Goal: Task Accomplishment & Management: Manage account settings

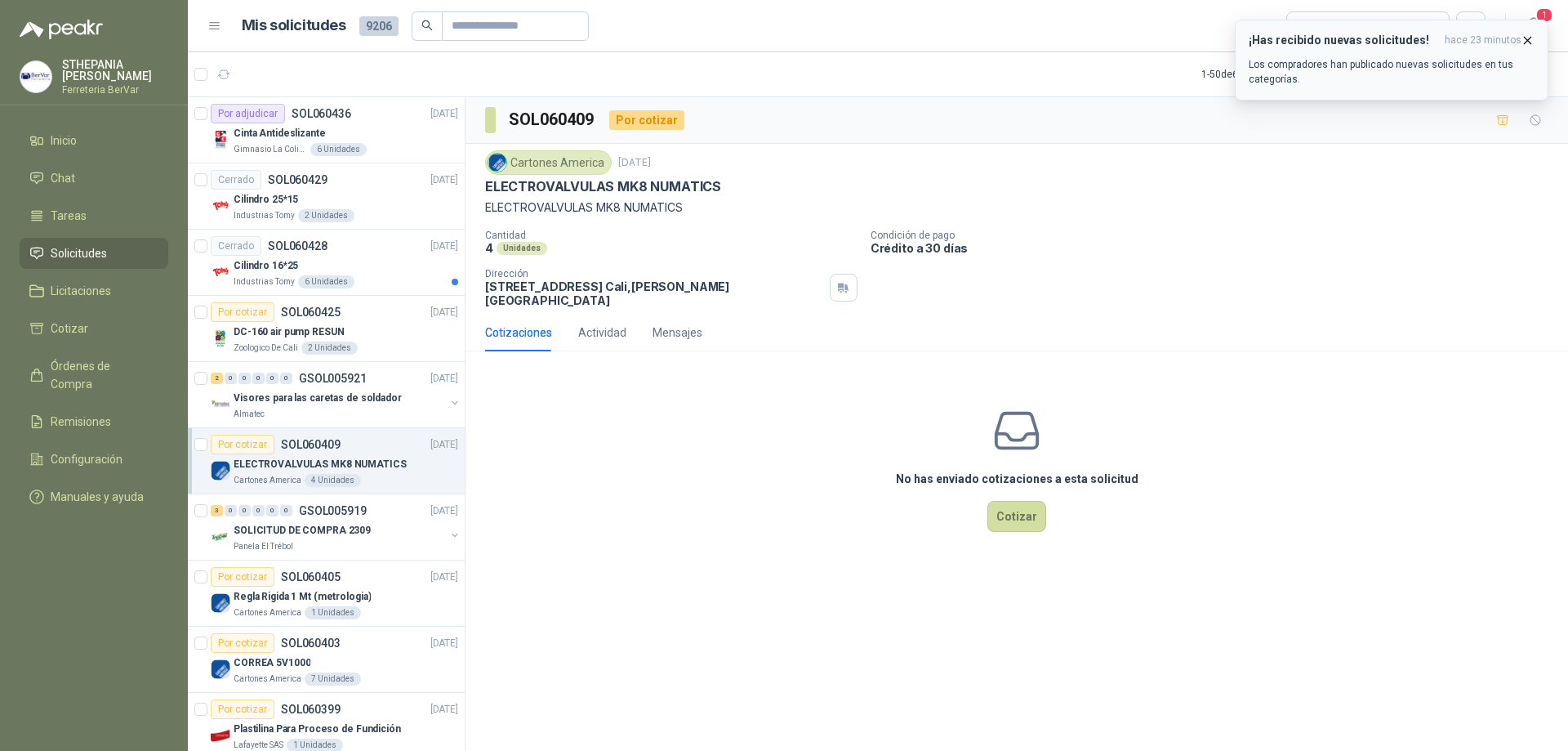
scroll to position [735, 0]
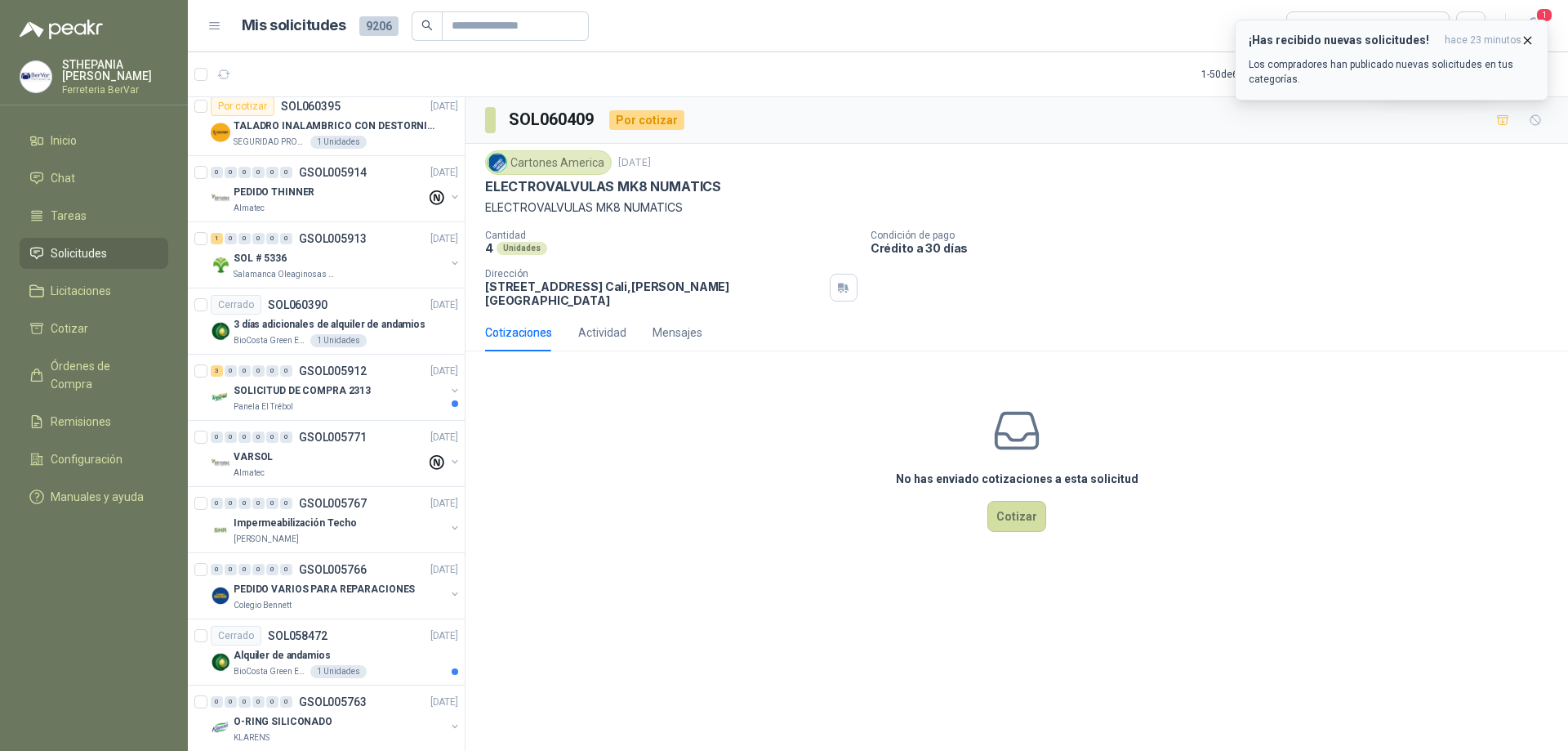
click at [1492, 38] on span "hace 23 minutos" at bounding box center [1482, 40] width 76 height 14
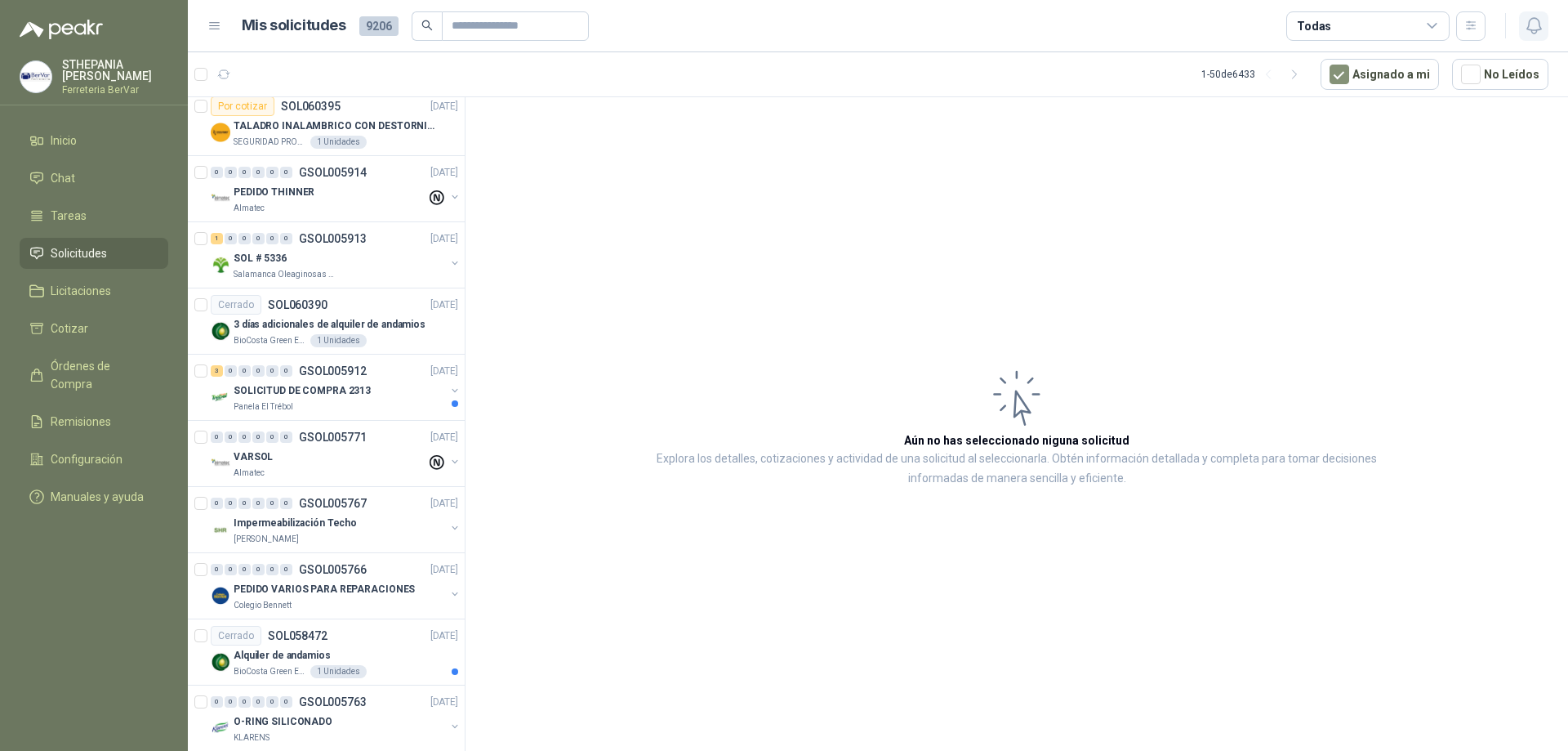
click at [1542, 37] on button "button" at bounding box center [1533, 26] width 29 height 29
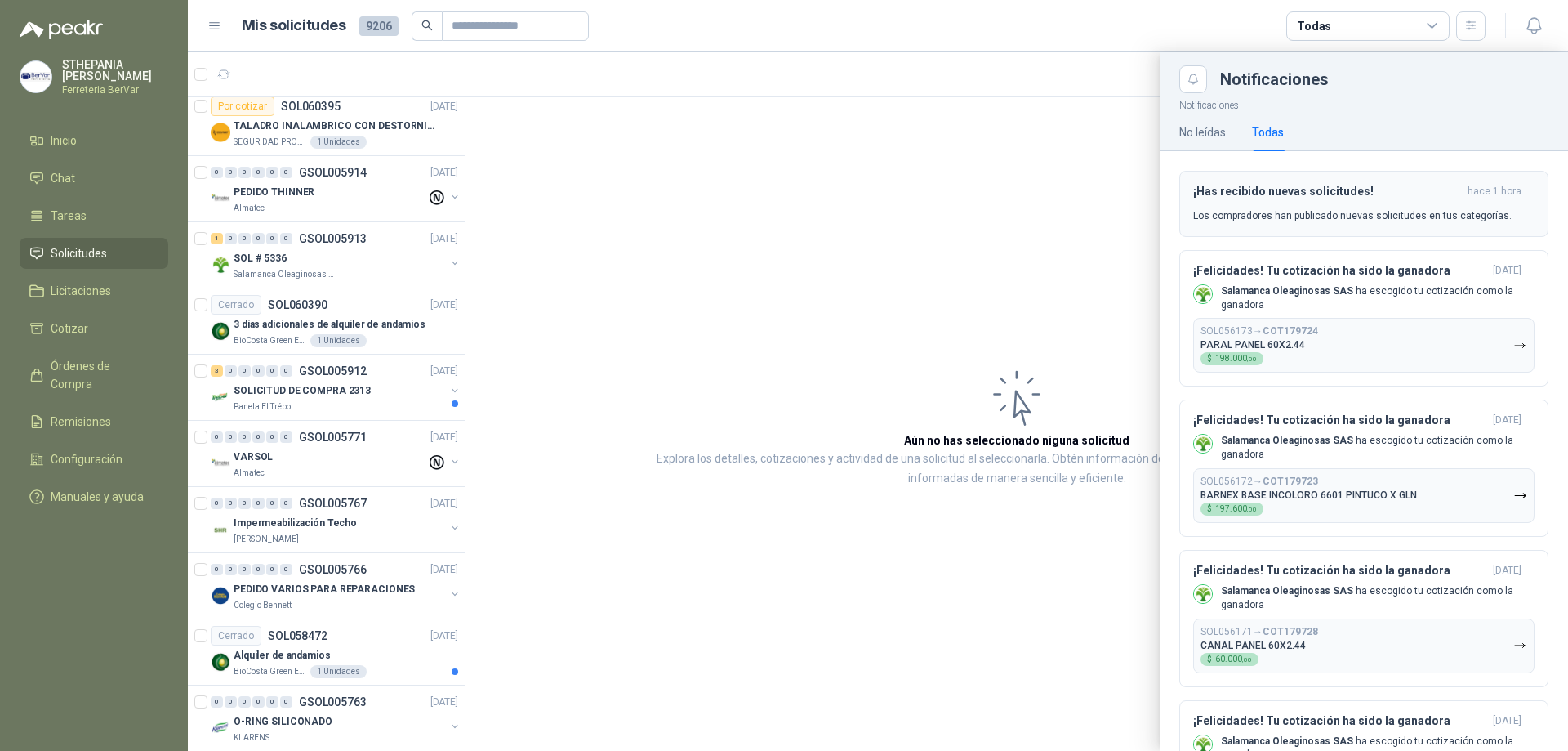
click at [1285, 187] on h3 "¡Has recibido nuevas solicitudes!" at bounding box center [1327, 191] width 268 height 14
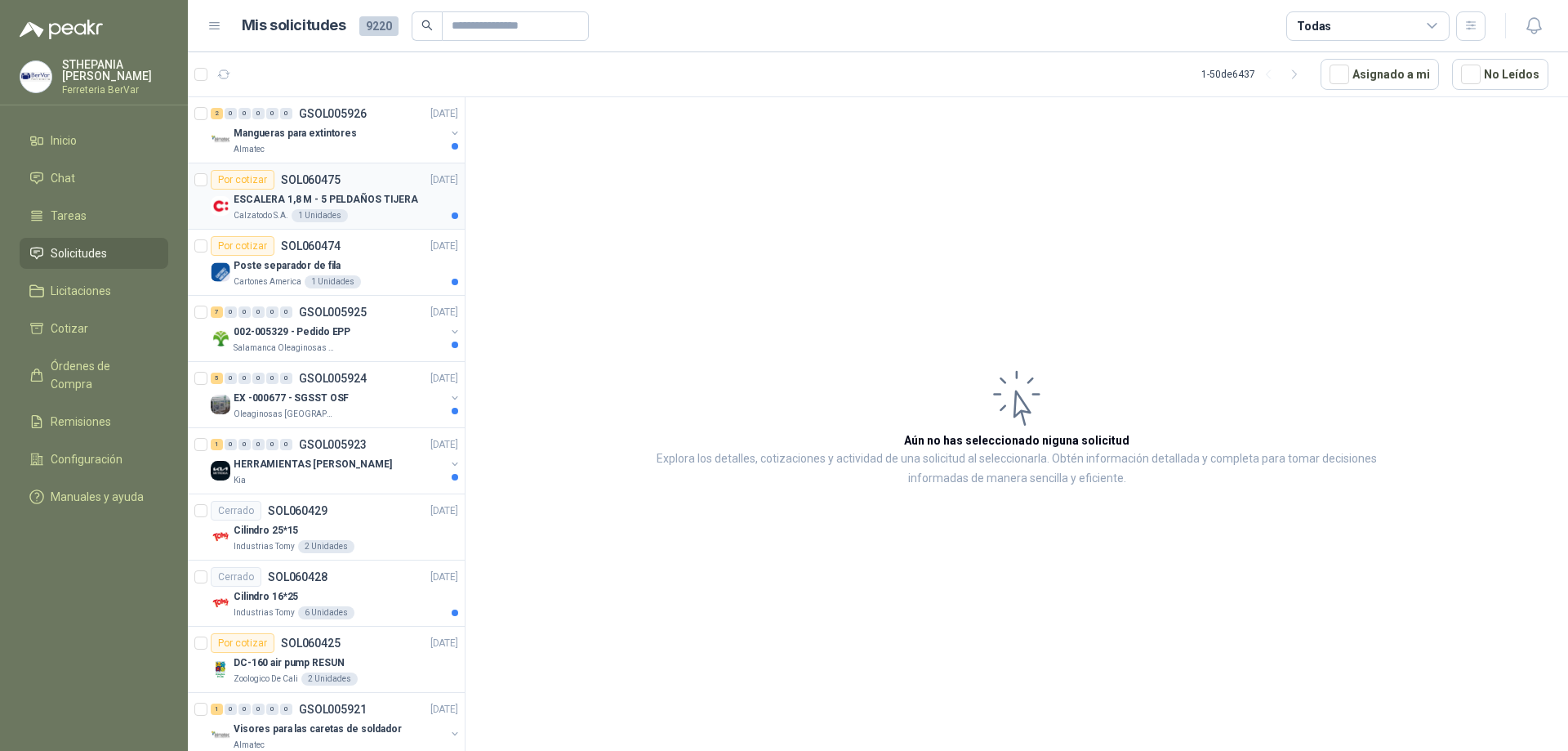
click at [399, 222] on article "Por cotizar SOL060475 [DATE] ESCALERA 1,8 M - 5 PELDAÑOS TIJERA Calzatodo S.A. …" at bounding box center [326, 197] width 277 height 66
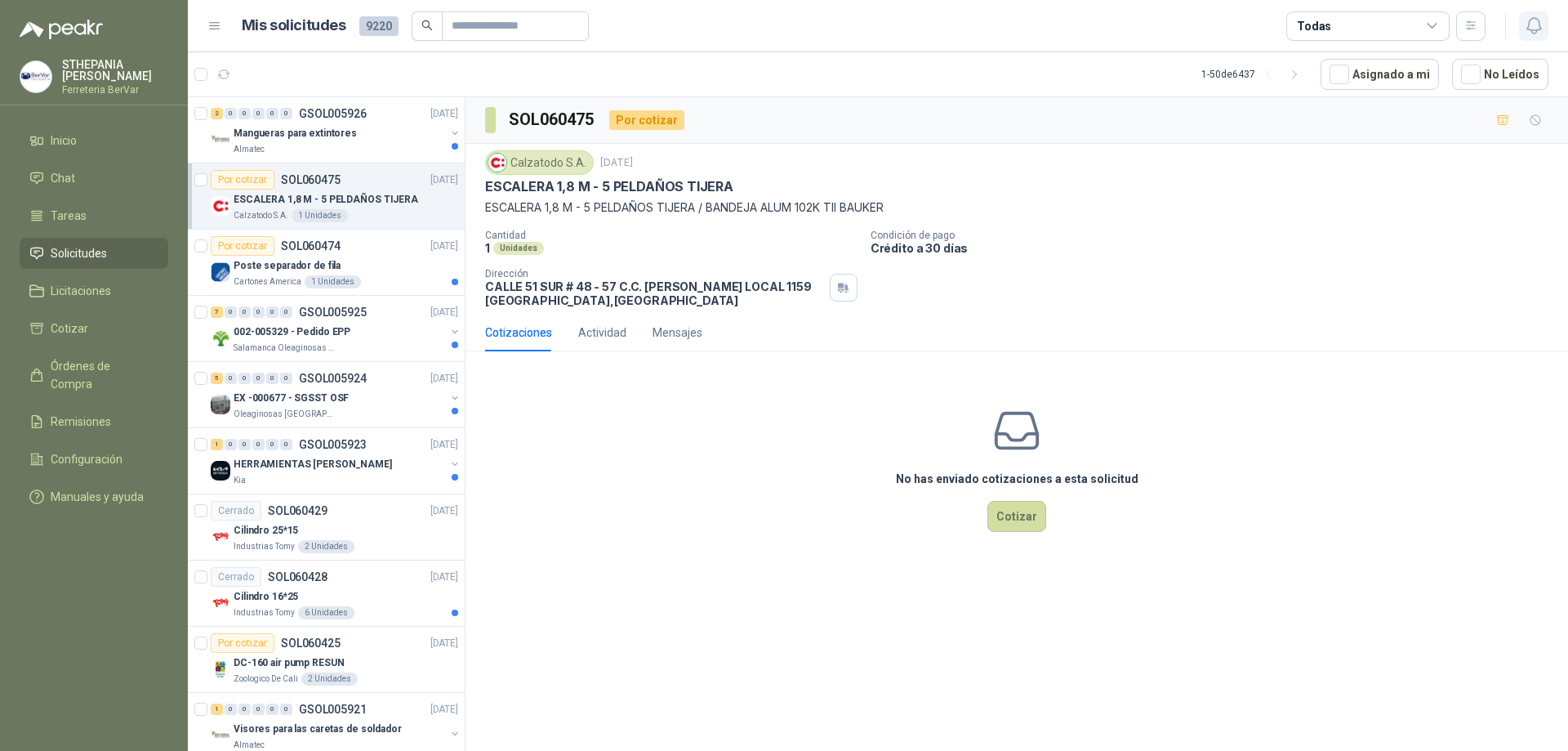
click at [1536, 17] on icon "button" at bounding box center [1534, 26] width 21 height 21
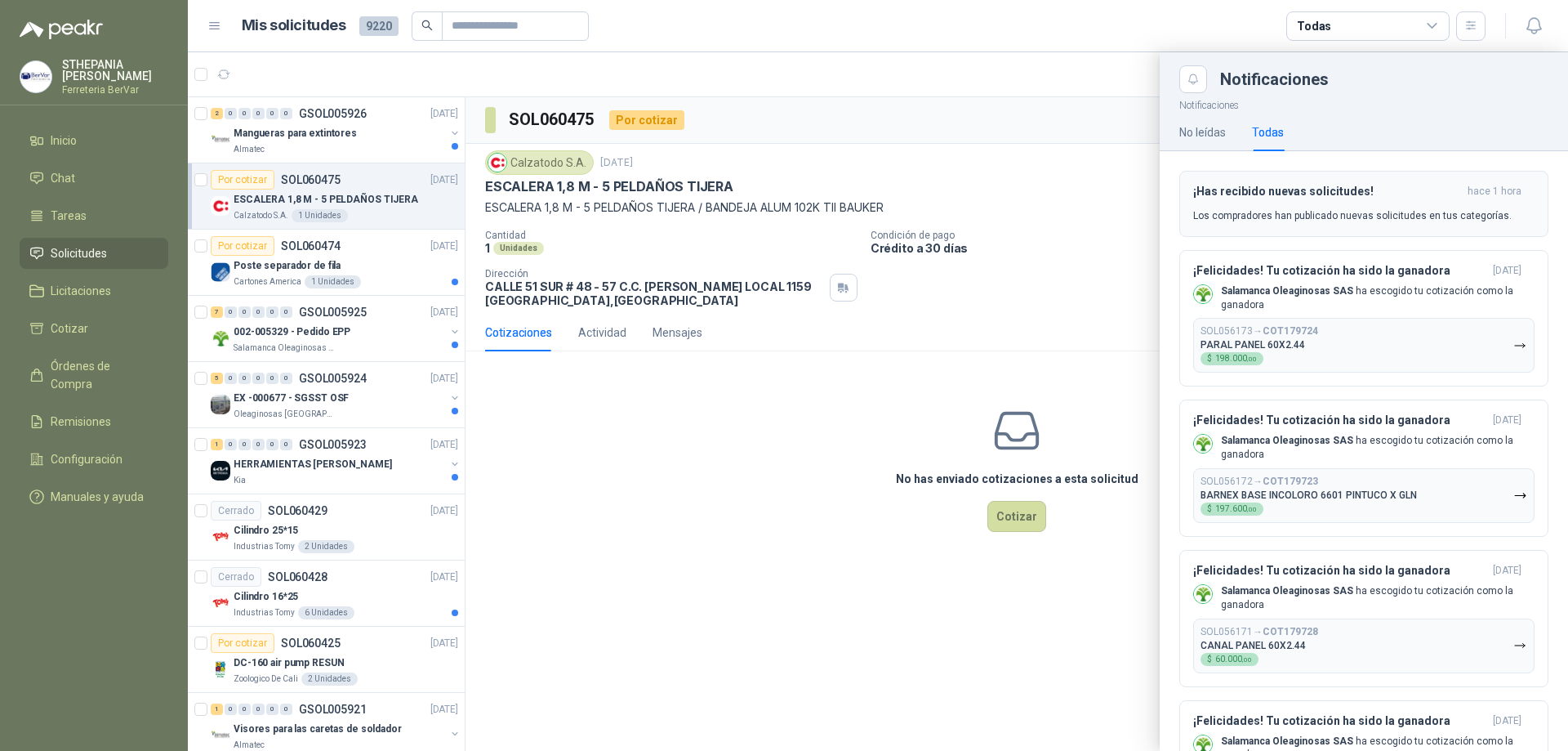
click at [1258, 172] on button "¡Has recibido nuevas solicitudes! hace 1 hora Los compradores han publicado nue…" at bounding box center [1364, 204] width 369 height 66
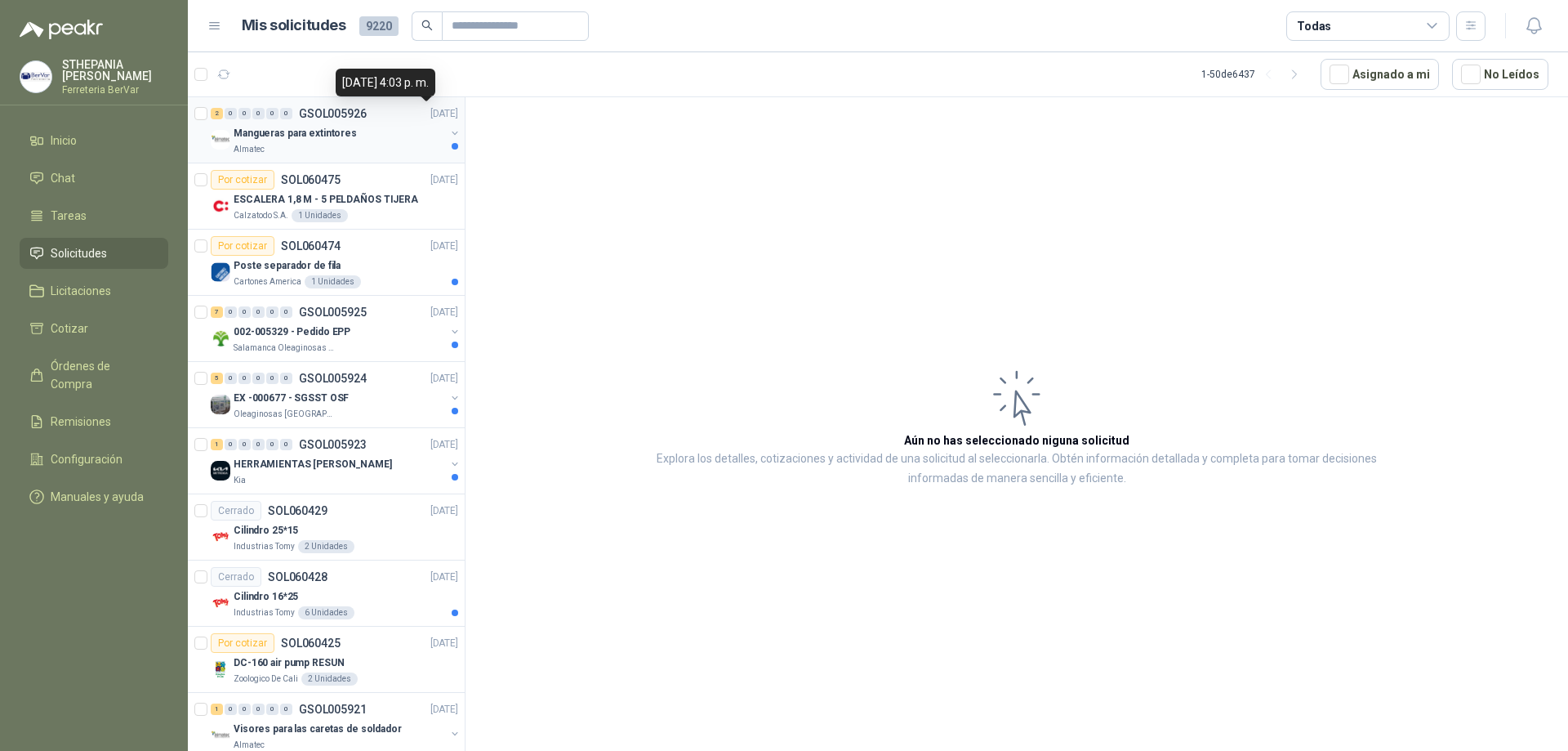
click at [430, 121] on p "[DATE]" at bounding box center [443, 114] width 27 height 16
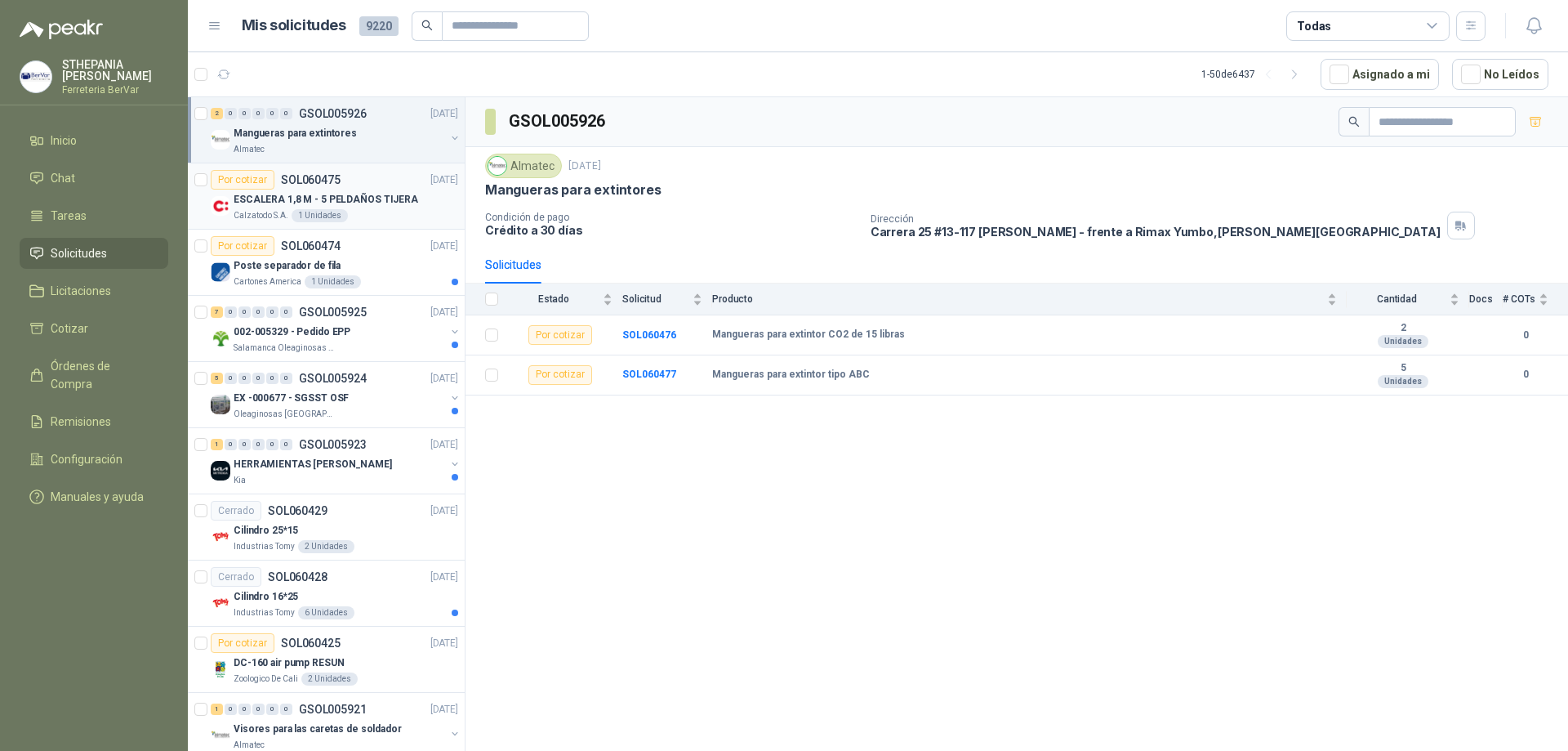
click at [405, 214] on div "Calzatodo S.A. 1 Unidades" at bounding box center [345, 216] width 224 height 13
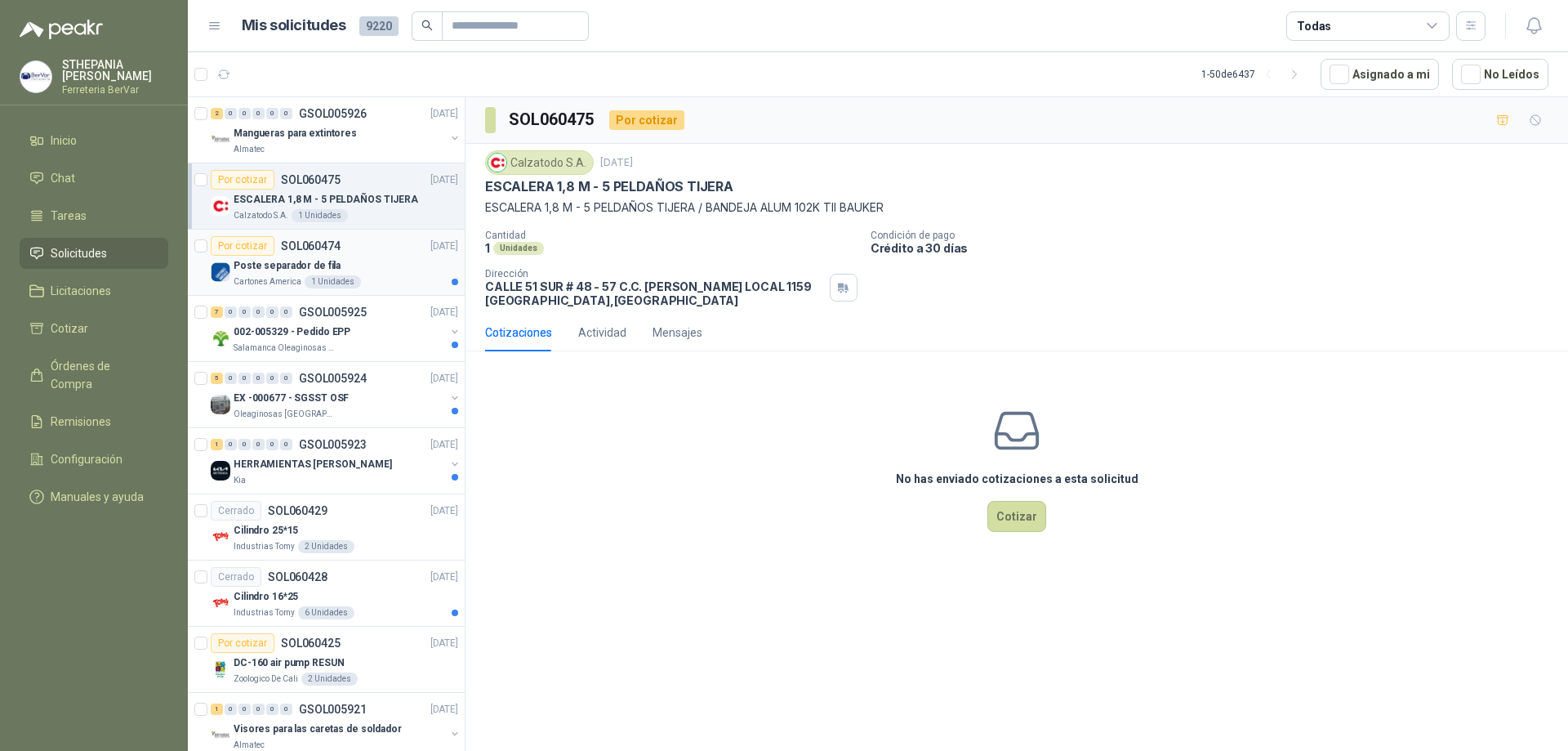
click at [375, 269] on div "Poste separador de fila" at bounding box center [345, 266] width 224 height 20
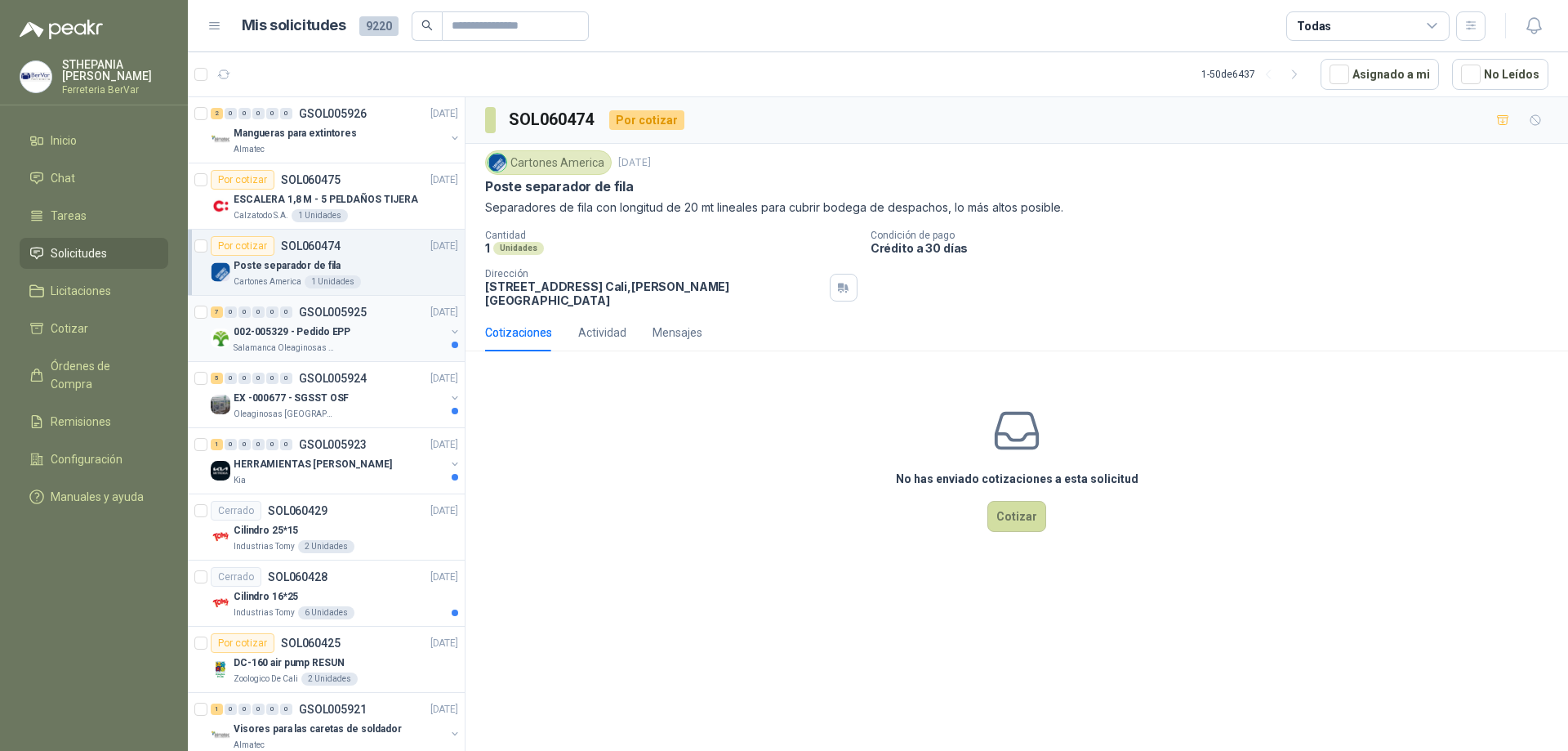
click at [314, 346] on p "Salamanca Oleaginosas SAS" at bounding box center [285, 348] width 103 height 13
